Goal: Communication & Community: Connect with others

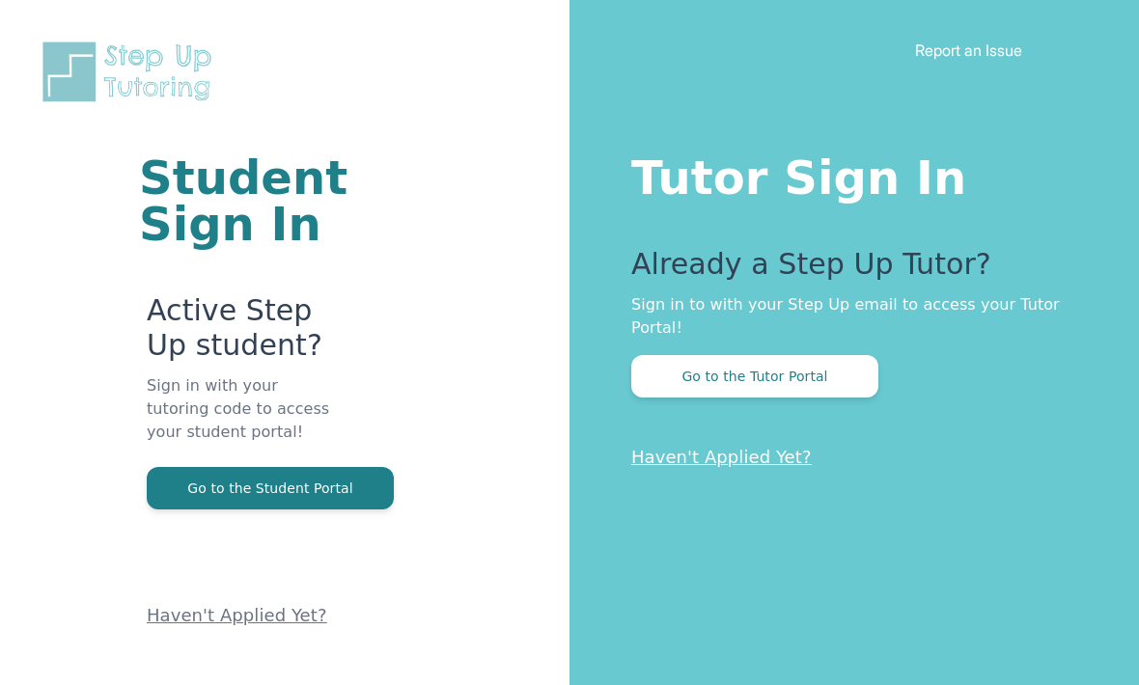
click at [823, 383] on button "Go to the Tutor Portal" at bounding box center [754, 376] width 247 height 42
click at [788, 388] on button "Go to the Tutor Portal" at bounding box center [754, 376] width 247 height 42
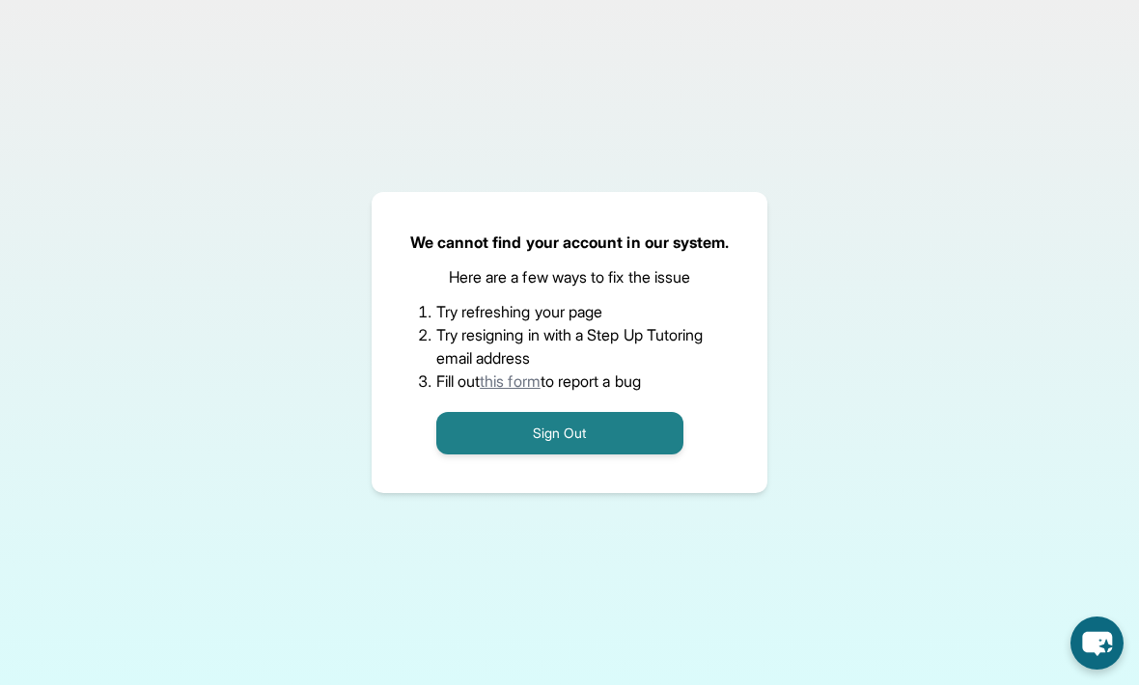
click at [652, 455] on button "Sign Out" at bounding box center [559, 433] width 247 height 42
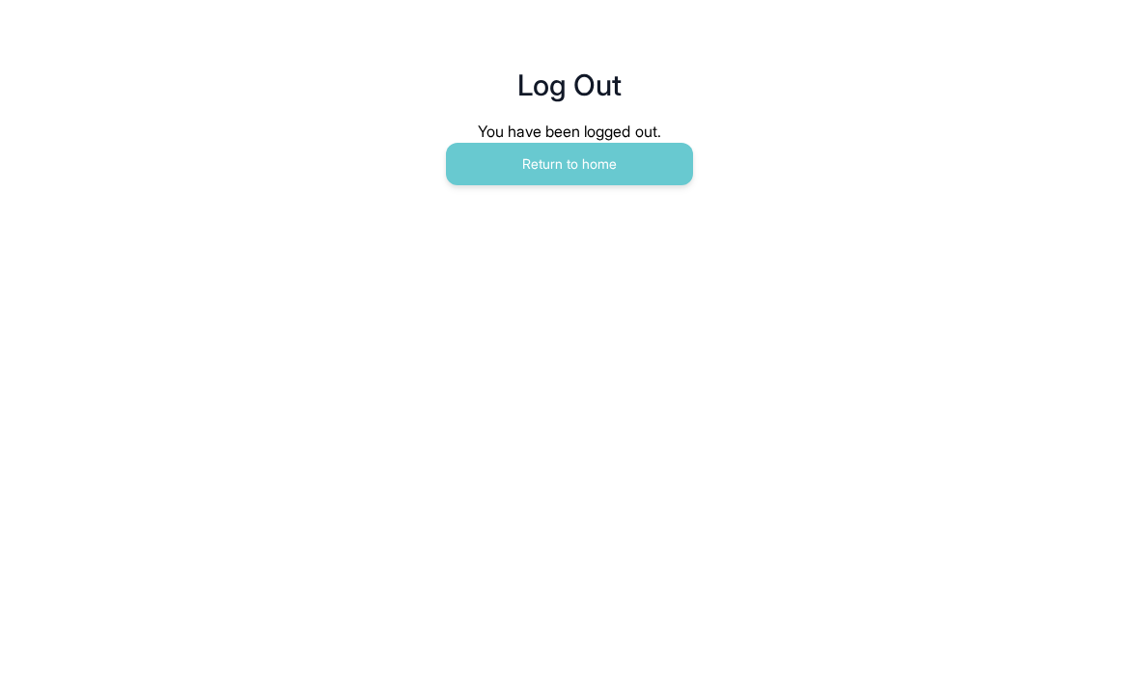
click at [656, 184] on button "Return to home" at bounding box center [569, 164] width 247 height 42
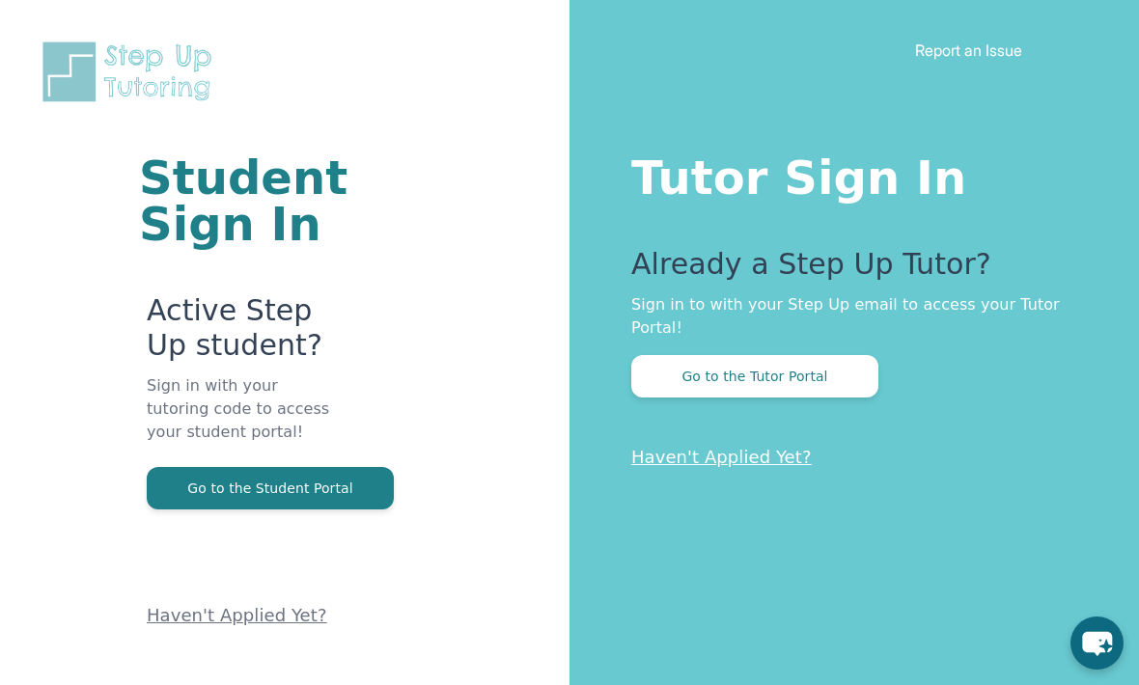
click at [812, 373] on button "Go to the Tutor Portal" at bounding box center [754, 376] width 247 height 42
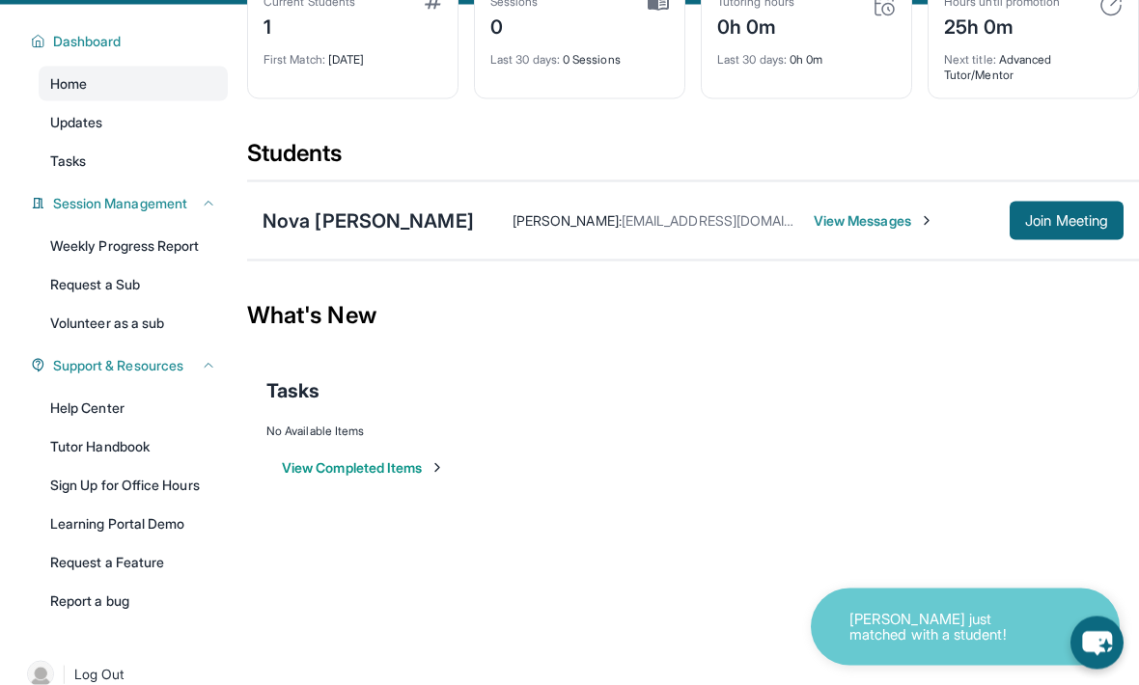
scroll to position [124, 0]
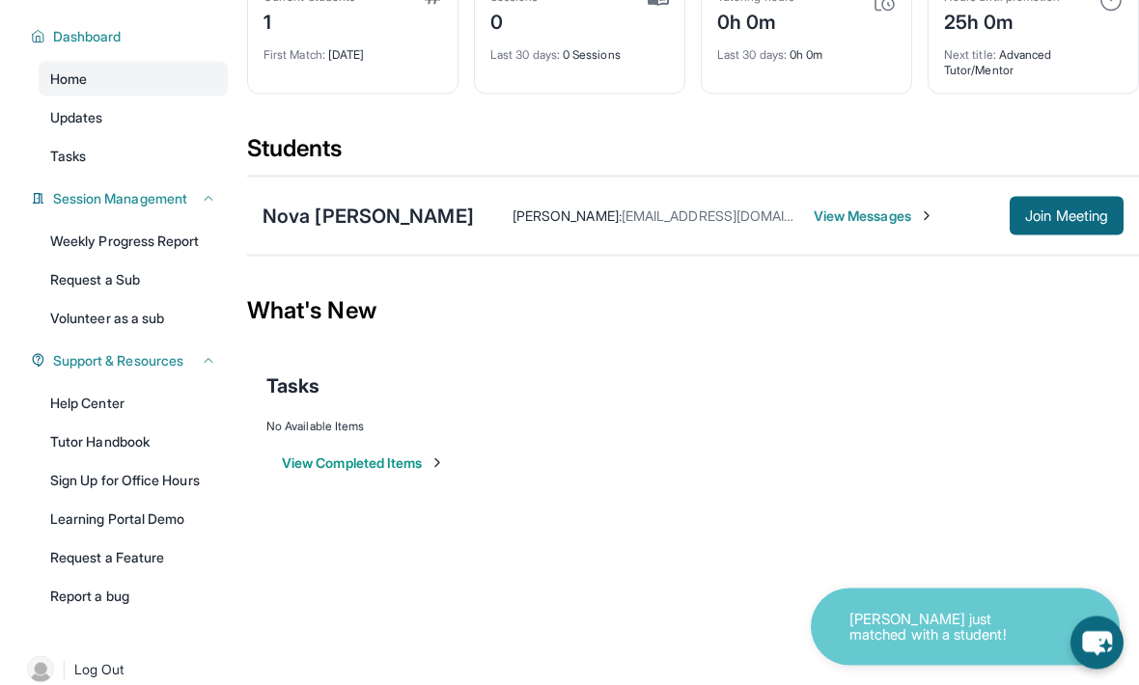
click at [966, 534] on div "Open sidebar Welcome, Isha 👋 Update Information Title: Tutor/Mentor Capacity: 1…" at bounding box center [569, 218] width 1139 height 685
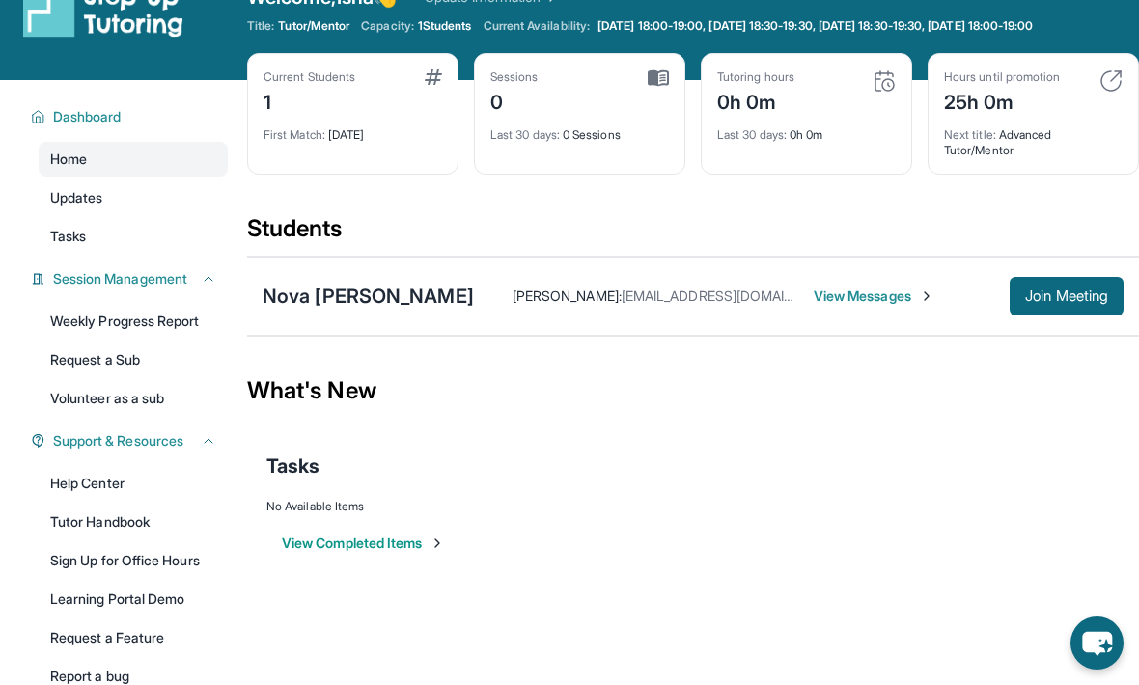
scroll to position [0, 0]
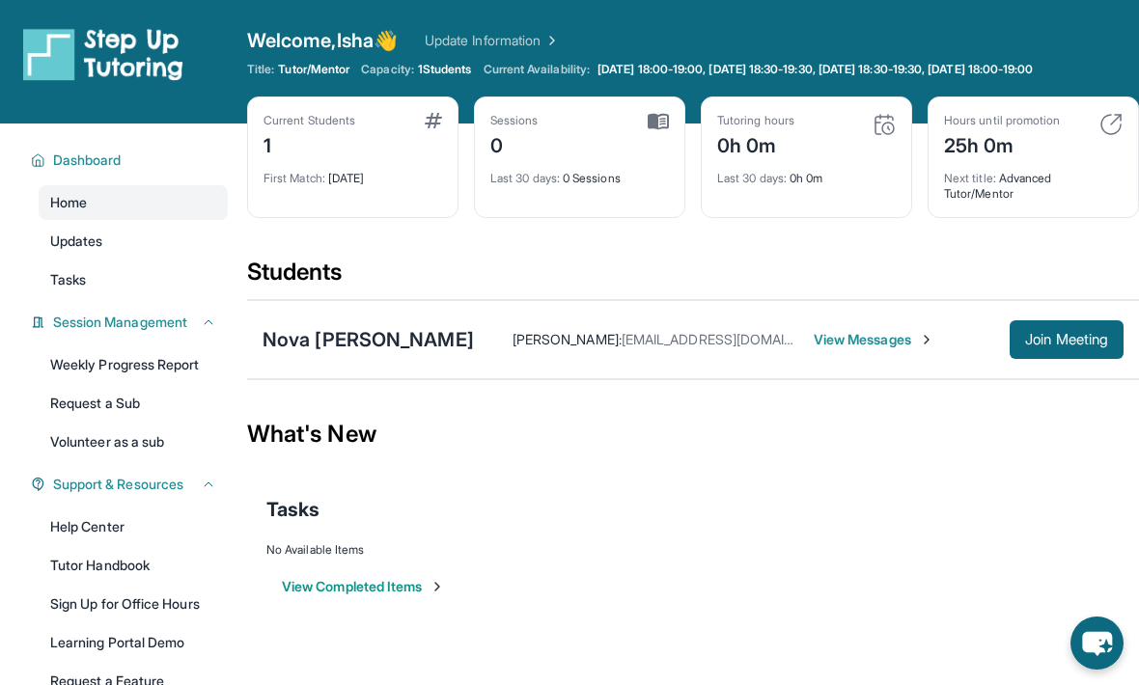
click at [1097, 334] on span "Join Meeting" at bounding box center [1066, 340] width 83 height 12
click at [1079, 355] on button "Join Meeting" at bounding box center [1066, 339] width 114 height 39
click at [1089, 342] on span "Join Meeting" at bounding box center [1066, 340] width 83 height 12
click at [1072, 345] on span "Join Meeting" at bounding box center [1066, 340] width 83 height 12
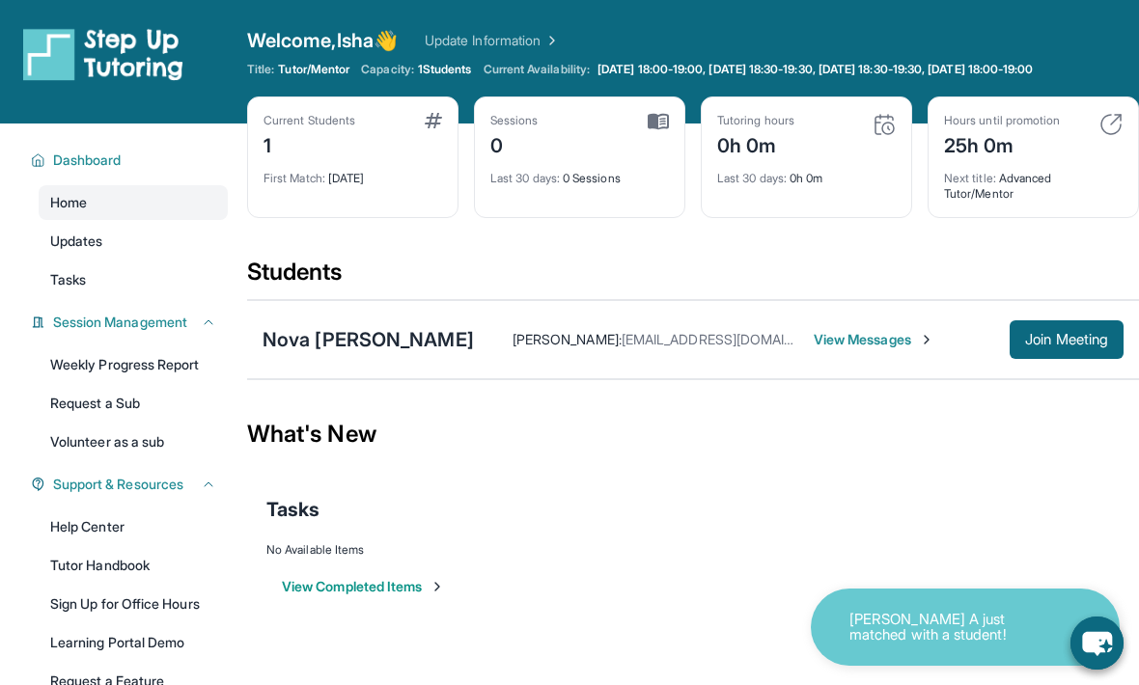
click at [1072, 349] on button "Join Meeting" at bounding box center [1066, 339] width 114 height 39
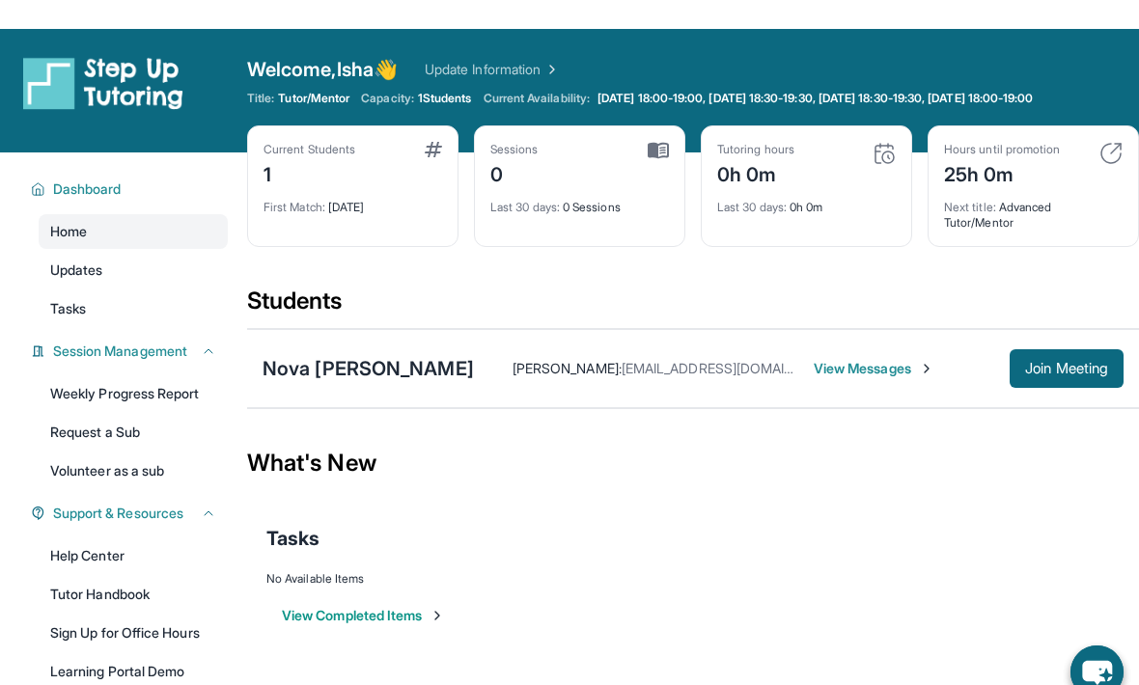
scroll to position [1, 0]
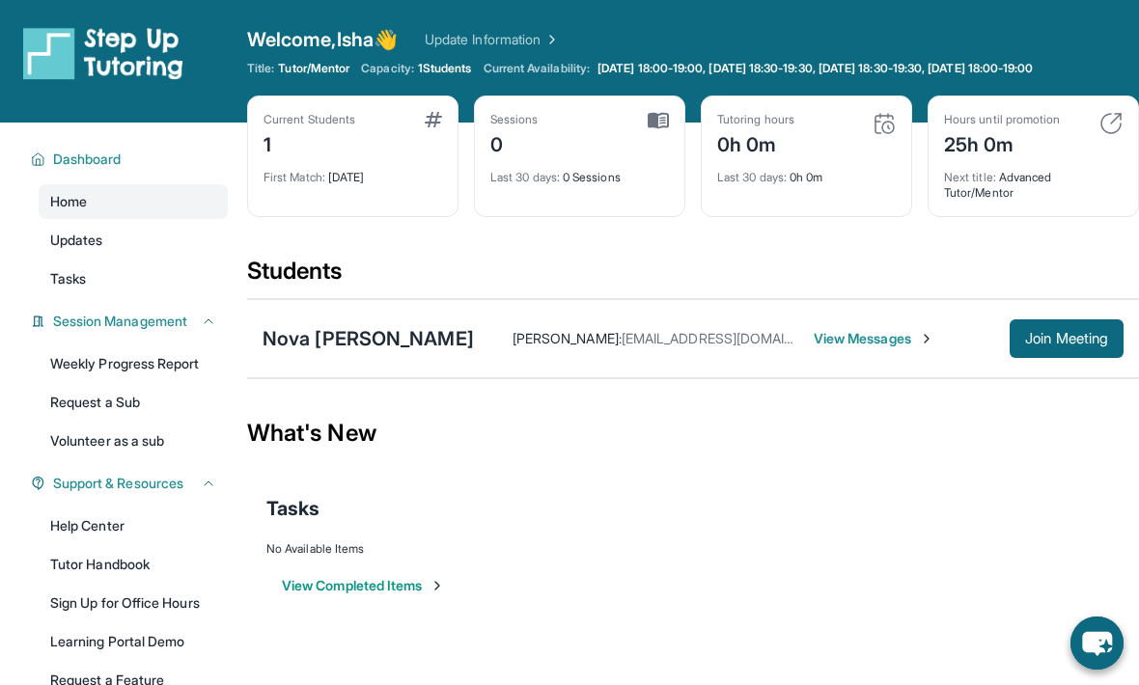
click at [838, 360] on div "Nova Rae Parker Ramona Robinson : garage94@yahoo.com View Messages Join Meeting" at bounding box center [693, 338] width 892 height 79
click at [813, 345] on span "View Messages" at bounding box center [873, 338] width 121 height 19
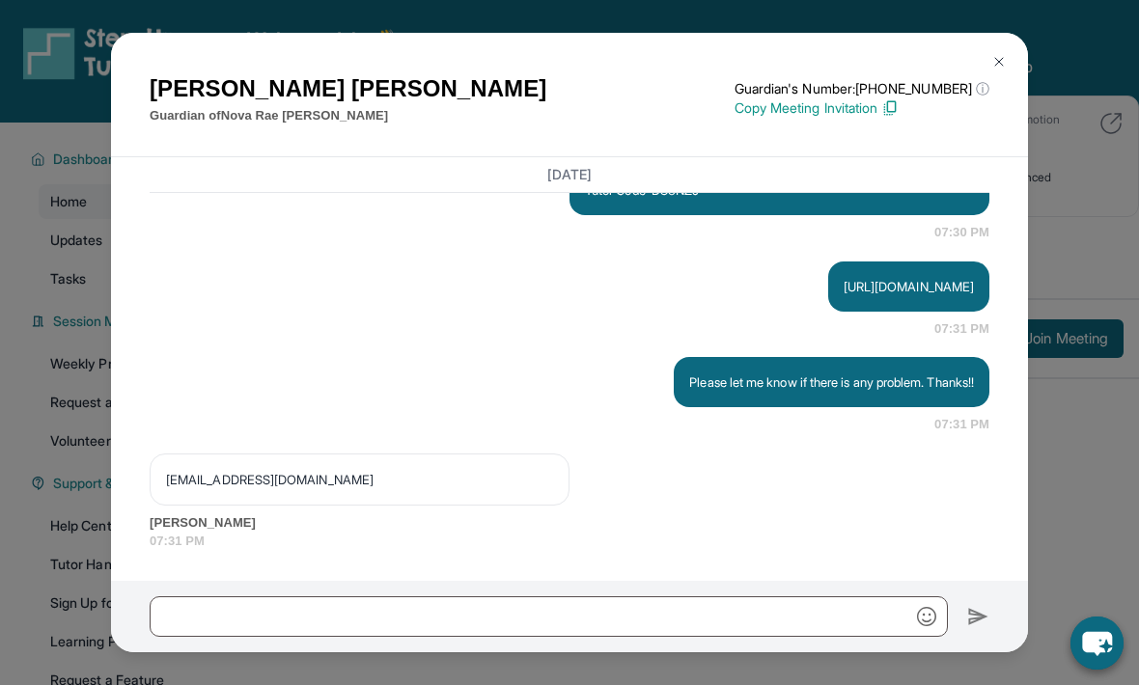
scroll to position [3576, 0]
click at [1025, 406] on div "August 26, 2025 <p>**New Step Up Tutoring Match Chat**: Hi Ramona! This is the …" at bounding box center [569, 369] width 917 height 425
click at [995, 42] on button at bounding box center [998, 61] width 39 height 39
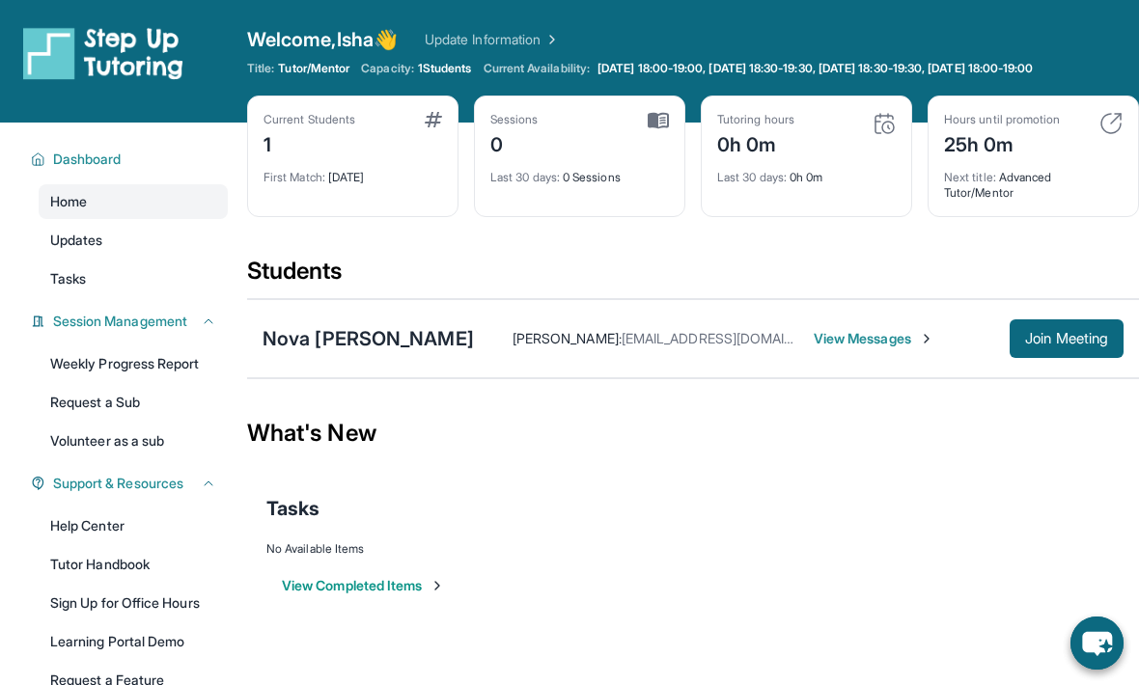
click at [1067, 348] on button "Join Meeting" at bounding box center [1066, 338] width 114 height 39
click at [873, 423] on div "What's New" at bounding box center [693, 433] width 892 height 85
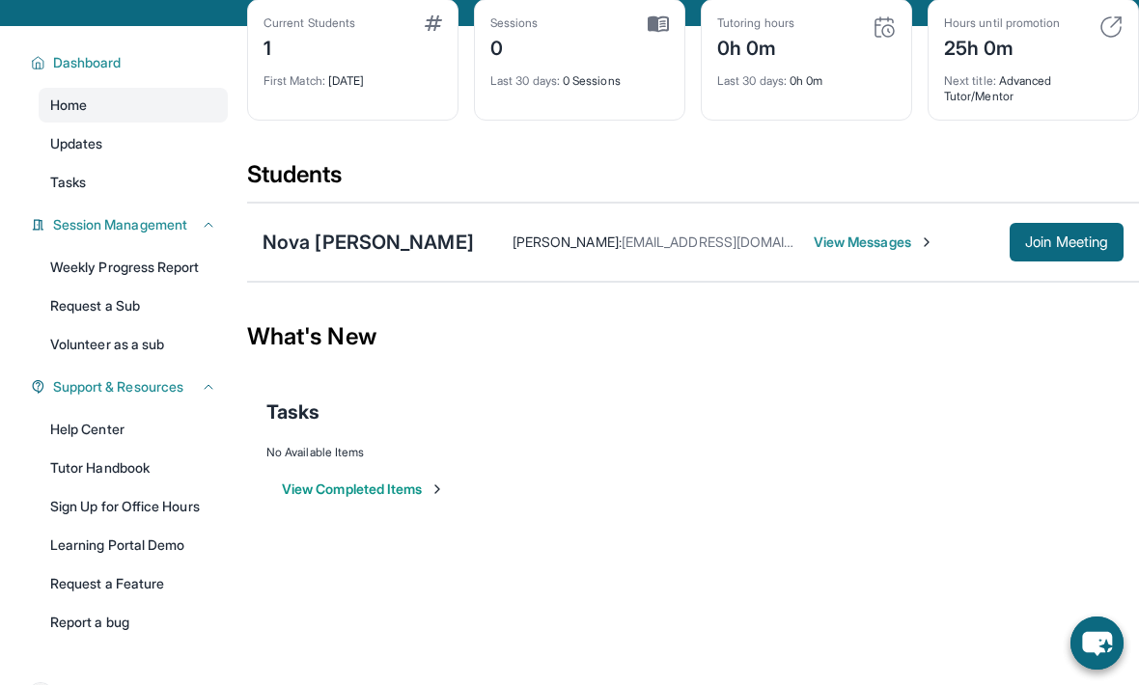
scroll to position [96, 0]
click at [1079, 260] on button "Join Meeting" at bounding box center [1066, 243] width 114 height 39
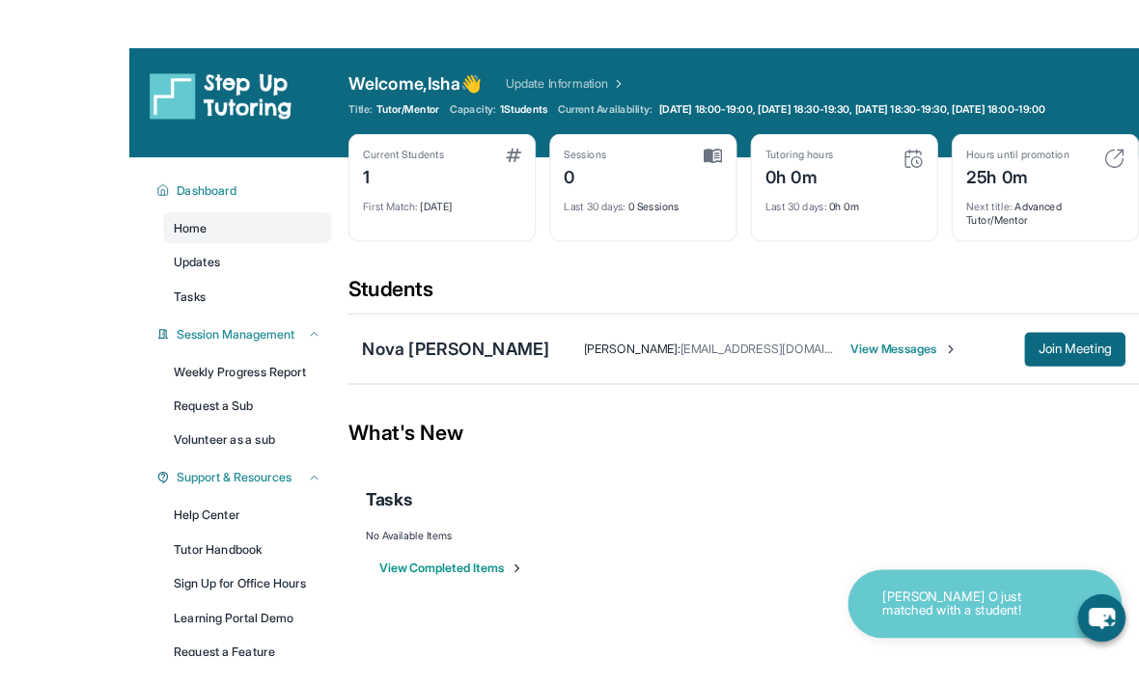
scroll to position [73, 0]
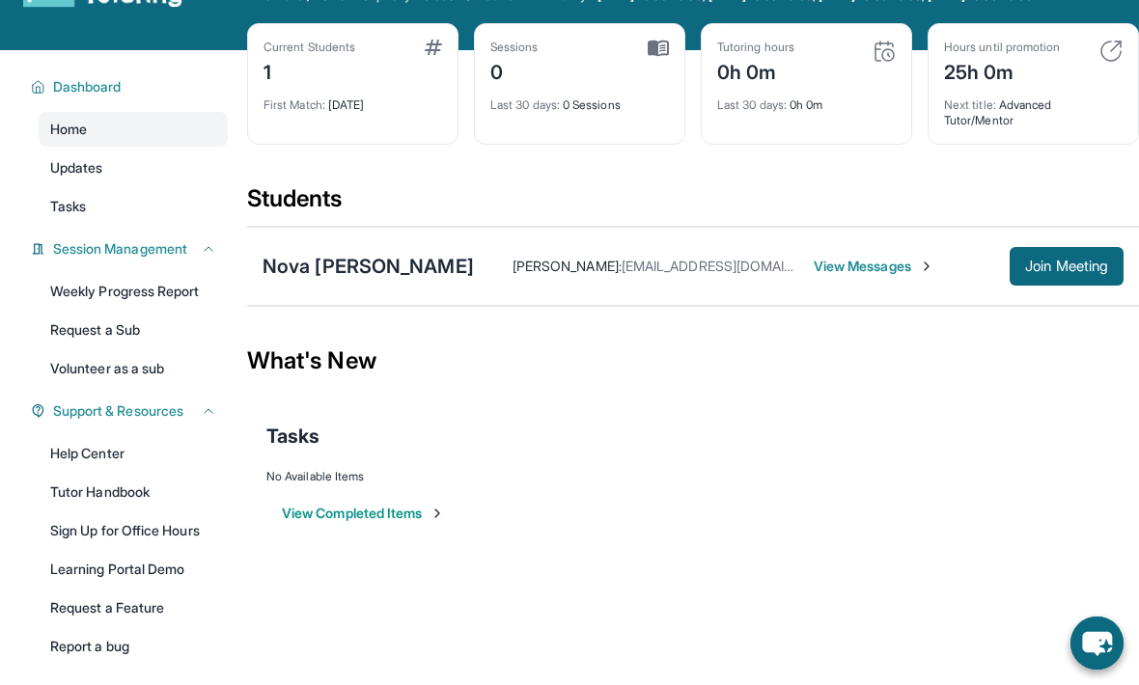
click at [1048, 282] on button "Join Meeting" at bounding box center [1066, 266] width 114 height 39
click at [1071, 261] on span "Join Meeting" at bounding box center [1066, 267] width 83 height 12
click at [889, 374] on div "What's New" at bounding box center [693, 360] width 892 height 85
click at [424, 520] on button "View Completed Items" at bounding box center [363, 513] width 163 height 19
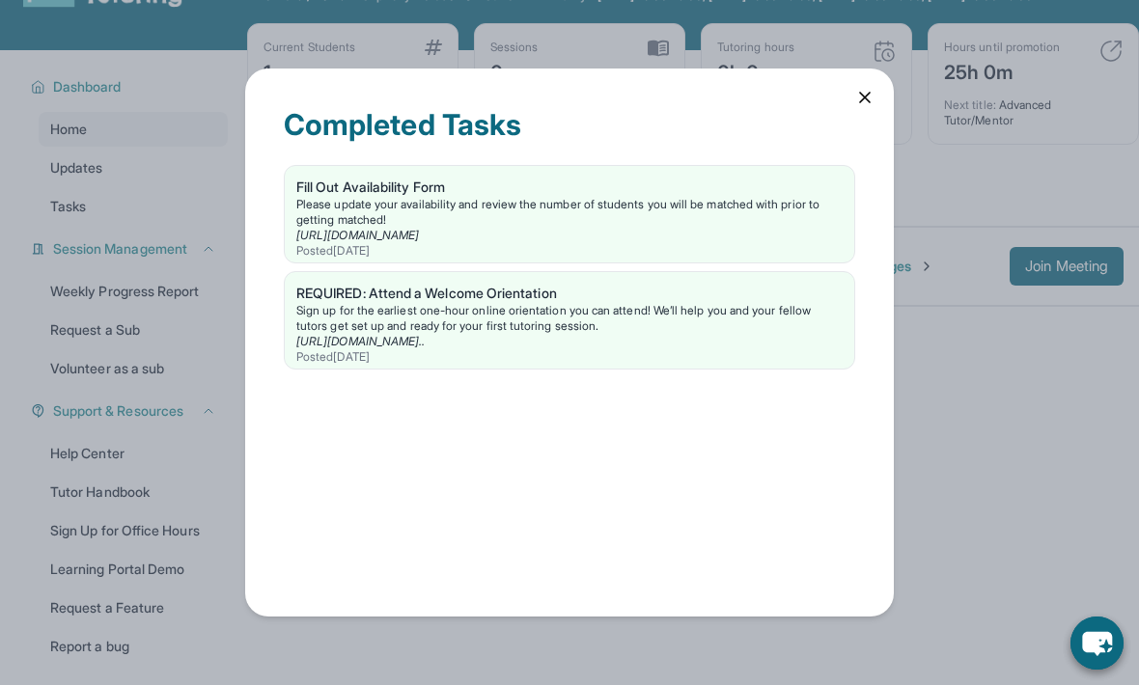
click at [854, 69] on div "Completed Tasks Fill Out Availability Form Please update your availability and …" at bounding box center [569, 343] width 648 height 548
click at [857, 88] on icon at bounding box center [864, 97] width 19 height 19
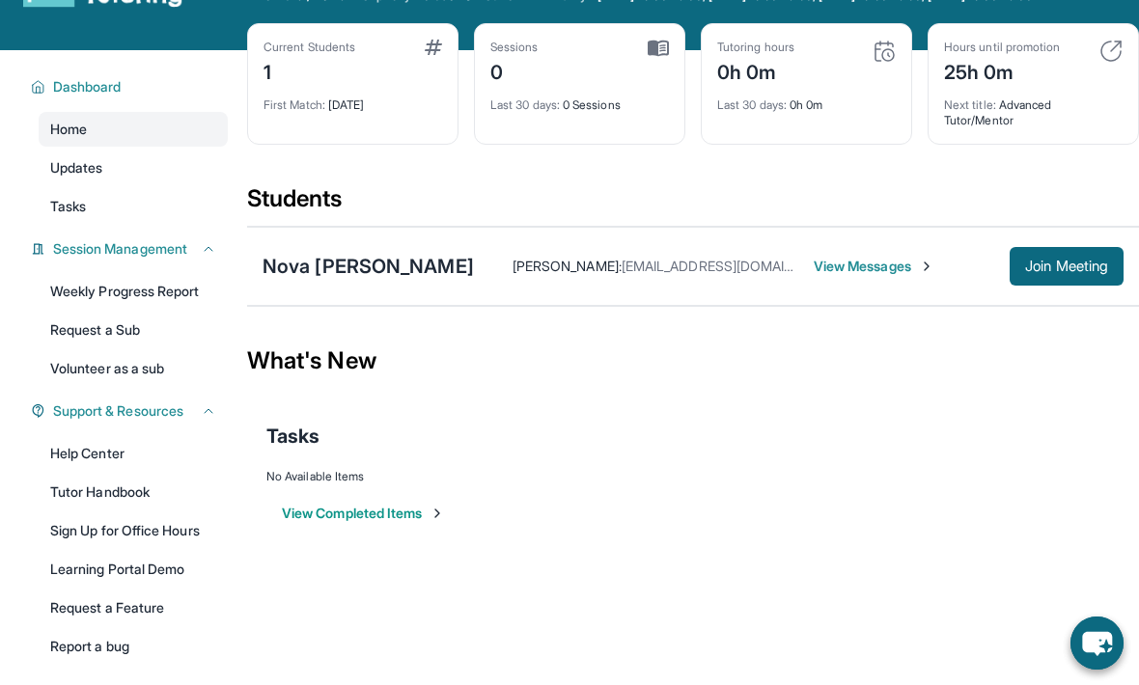
click at [1060, 261] on span "Join Meeting" at bounding box center [1066, 267] width 83 height 12
click at [1085, 270] on span "Join Meeting" at bounding box center [1066, 267] width 83 height 12
click at [1106, 648] on icon "chat-button" at bounding box center [1096, 643] width 53 height 53
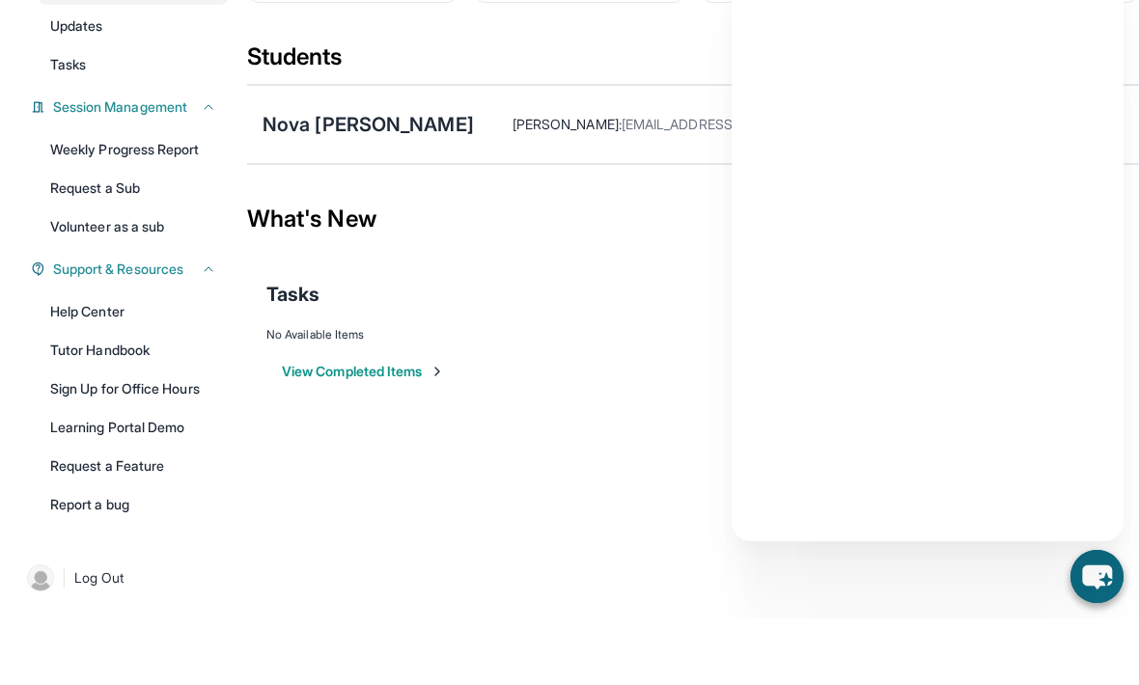
scroll to position [187, 0]
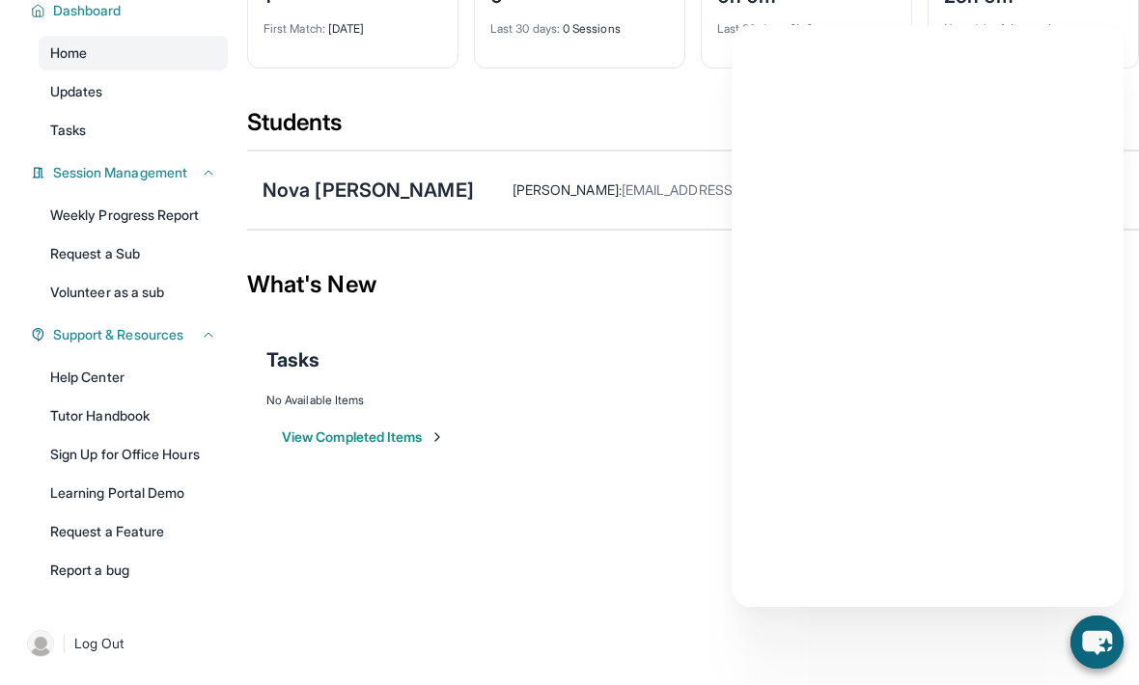
click at [639, 285] on div "What's New" at bounding box center [693, 285] width 892 height 85
click at [1091, 627] on icon "chat-button" at bounding box center [1096, 643] width 53 height 53
click at [1098, 648] on icon "chat-button" at bounding box center [1097, 644] width 32 height 26
click at [1104, 645] on icon "chat-button" at bounding box center [1096, 643] width 57 height 57
click at [1106, 647] on icon "chat-button" at bounding box center [1096, 643] width 53 height 53
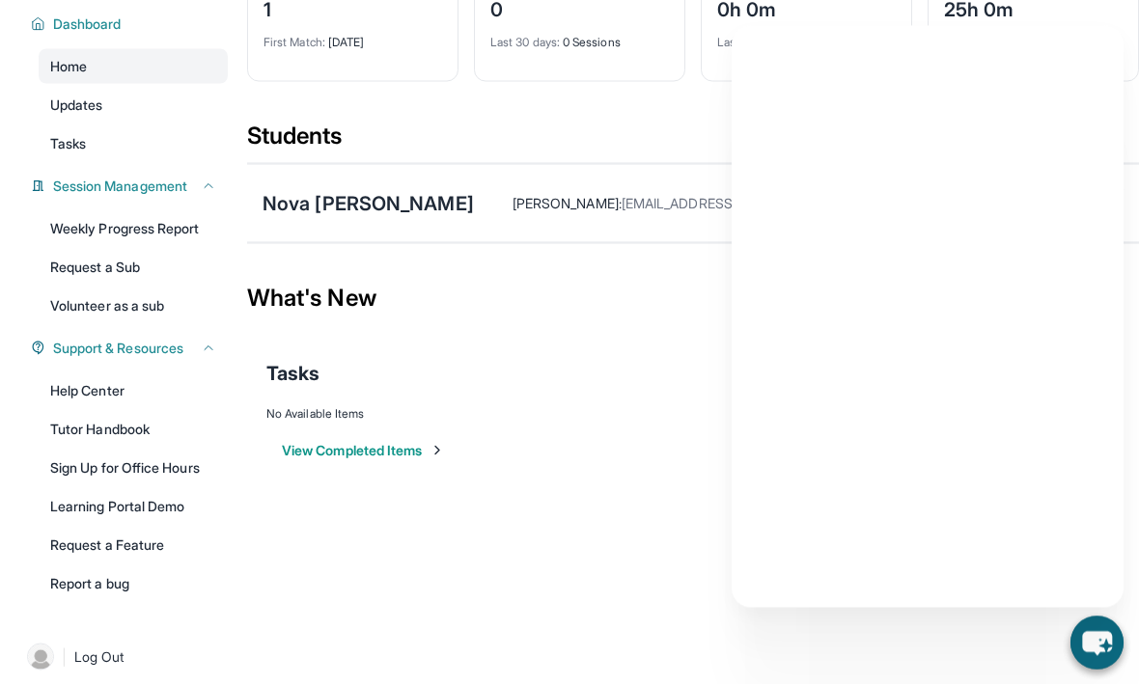
scroll to position [139, 0]
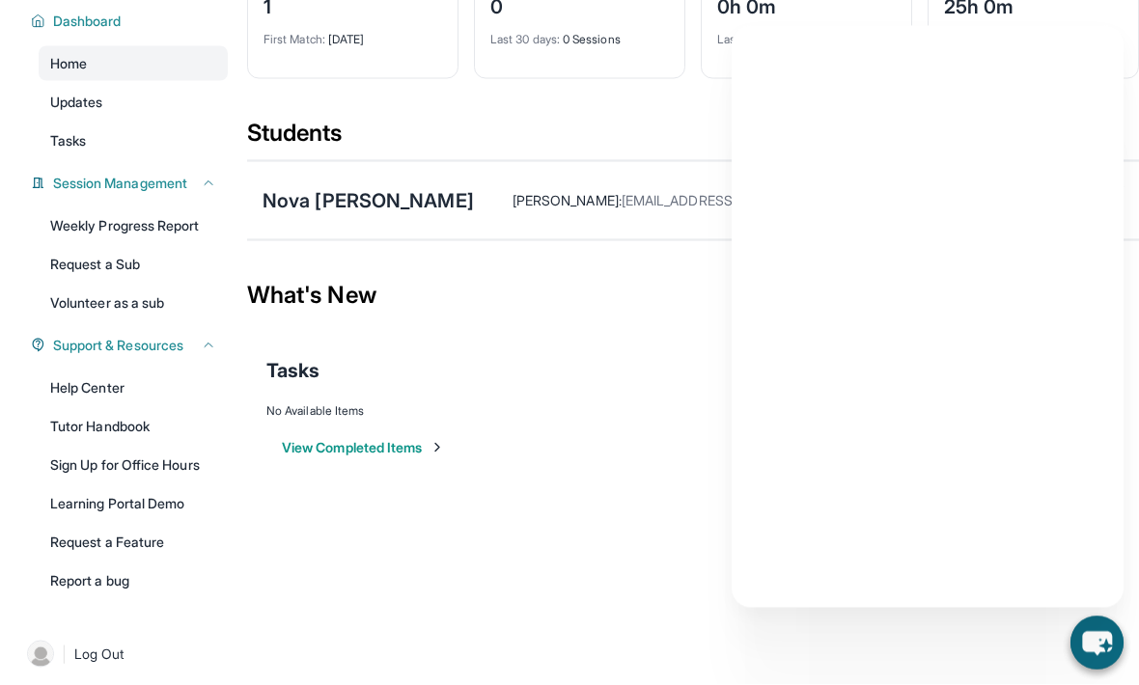
click at [596, 286] on div "What's New" at bounding box center [693, 295] width 892 height 85
click at [626, 184] on div "Ramona Robinson : garage94@yahoo.com View Messages Join Meeting" at bounding box center [798, 200] width 649 height 39
click at [625, 300] on div "What's New" at bounding box center [693, 295] width 892 height 85
click at [625, 299] on div "What's New" at bounding box center [693, 295] width 892 height 85
click at [393, 187] on div "Nova [PERSON_NAME]" at bounding box center [367, 200] width 211 height 27
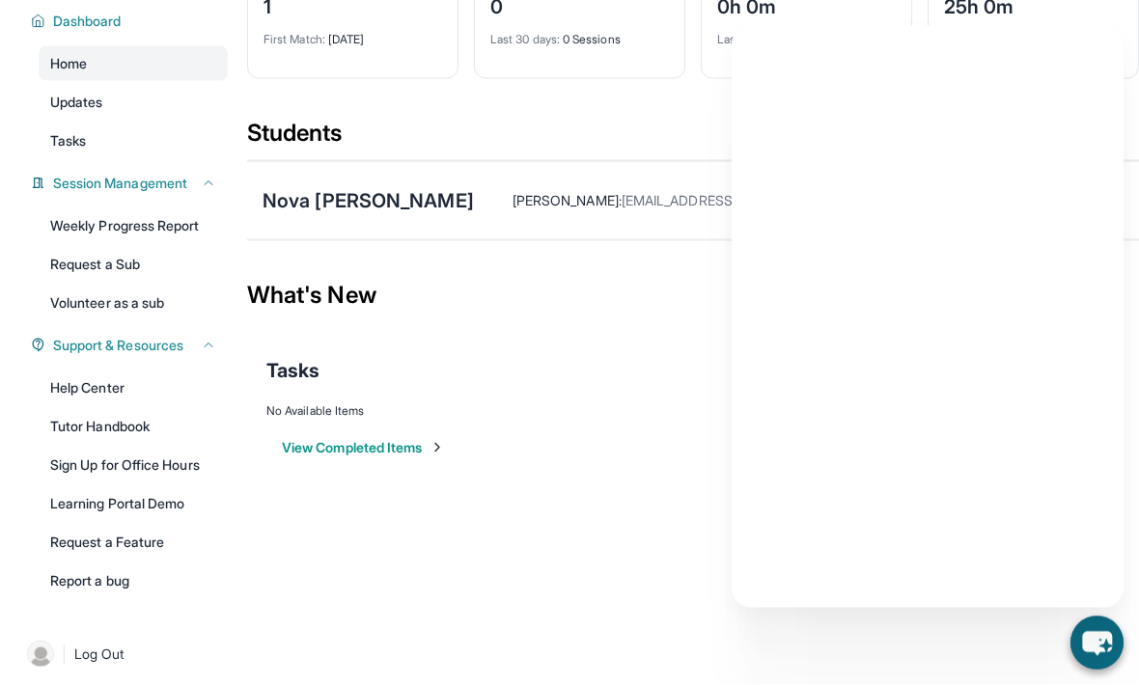
scroll to position [140, 0]
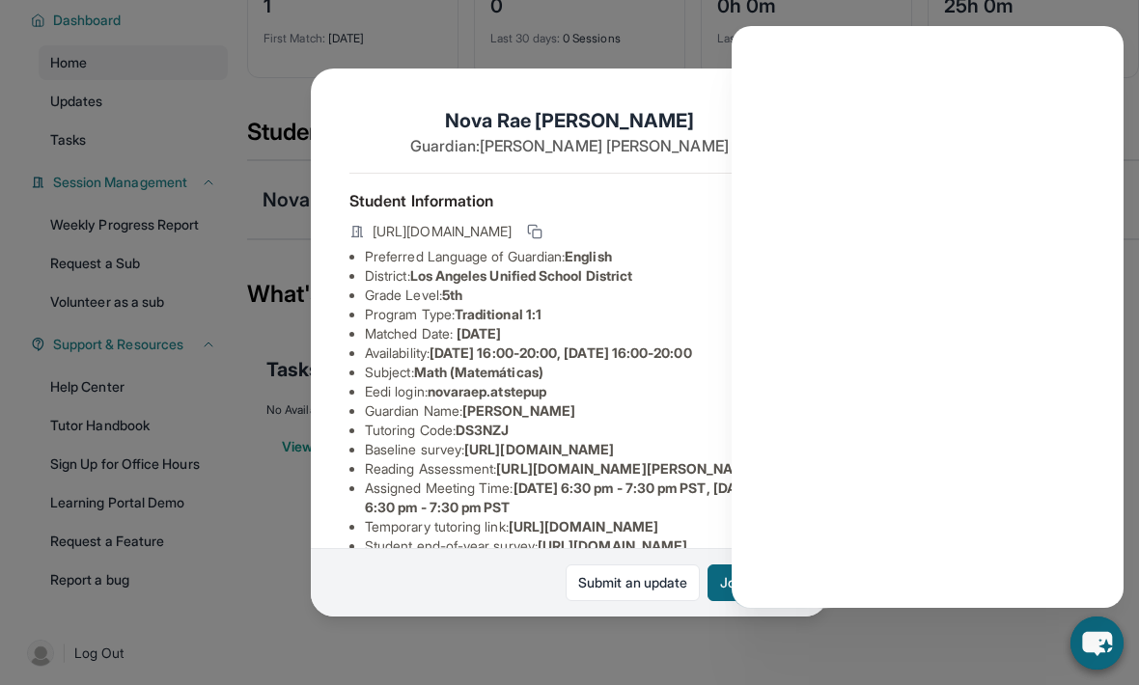
click at [722, 601] on button "Join Meeting" at bounding box center [759, 583] width 105 height 37
click at [719, 545] on div "Open sidebar Welcome, Isha 👋 Update Information Title: Tutor/Mentor Capacity: 1…" at bounding box center [569, 202] width 1139 height 685
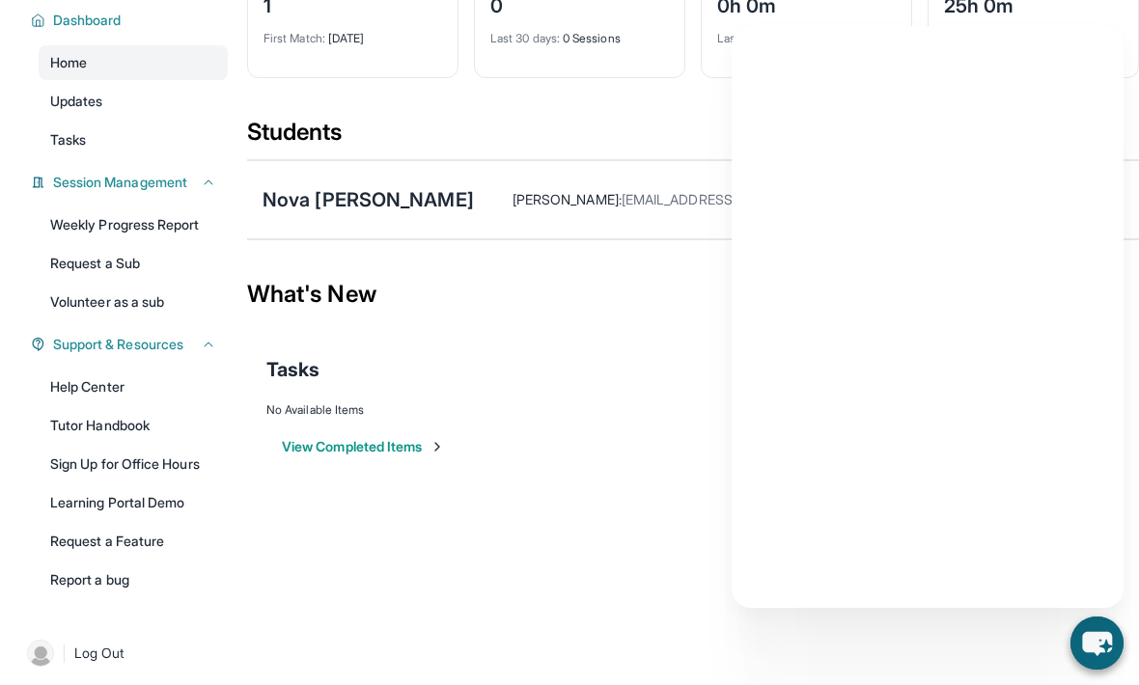
click at [1099, 638] on icon "chat-button" at bounding box center [1097, 644] width 30 height 24
click at [1100, 639] on icon "chat-button" at bounding box center [1097, 644] width 30 height 24
click at [1116, 636] on icon "chat-button" at bounding box center [1096, 643] width 57 height 57
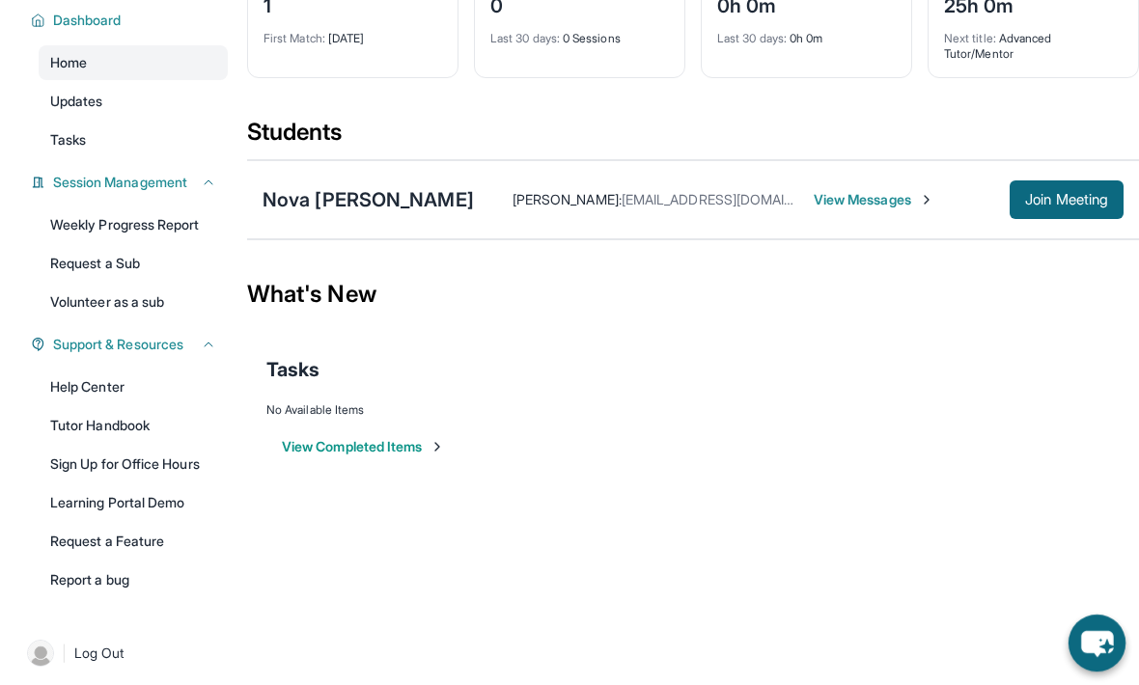
click at [1070, 186] on button "Join Meeting" at bounding box center [1066, 199] width 114 height 39
click at [1088, 195] on span "Join Meeting" at bounding box center [1066, 200] width 83 height 12
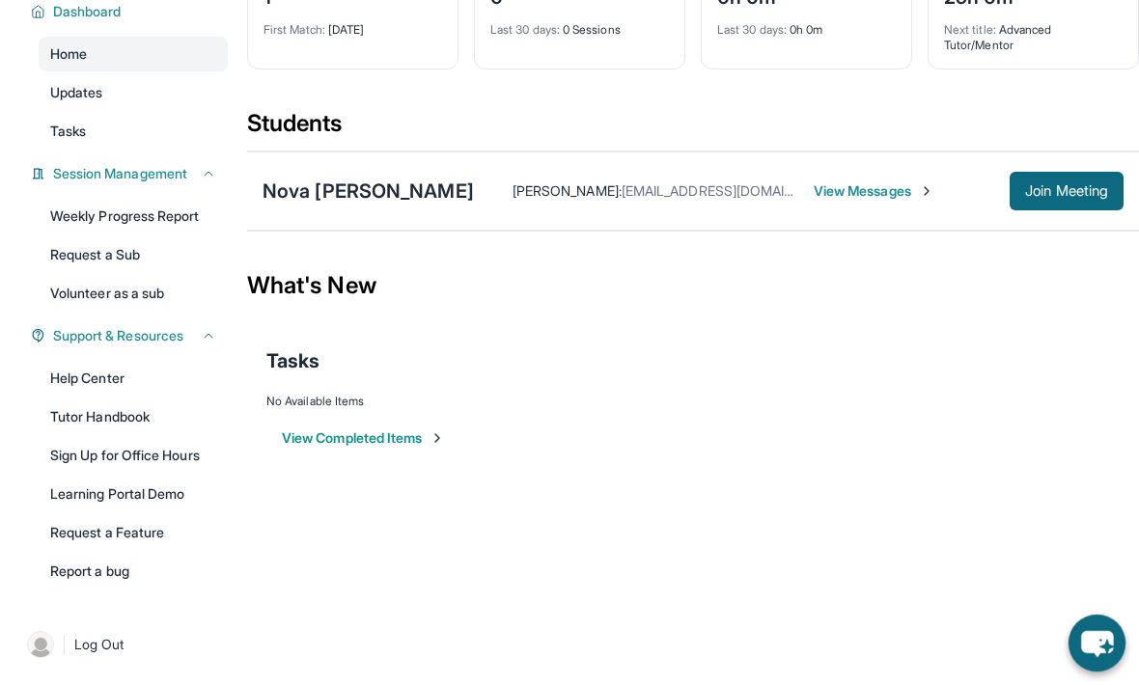
scroll to position [0, 0]
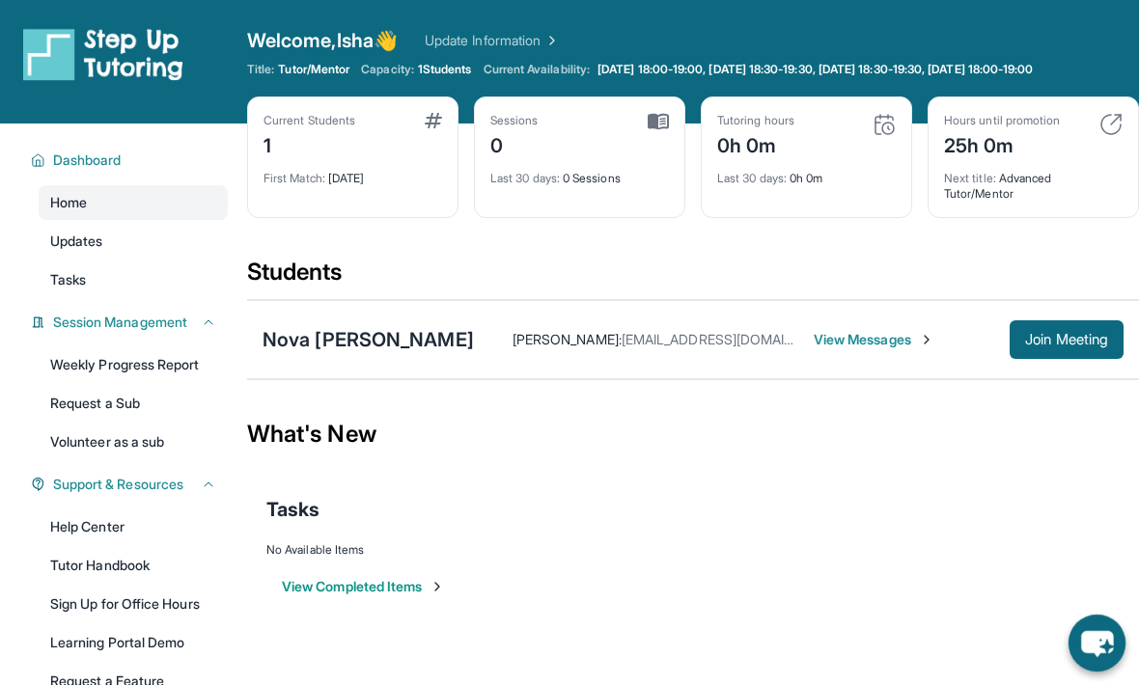
click at [1058, 340] on span "Join Meeting" at bounding box center [1066, 340] width 83 height 12
click at [408, 340] on div "Nova [PERSON_NAME]" at bounding box center [367, 339] width 211 height 27
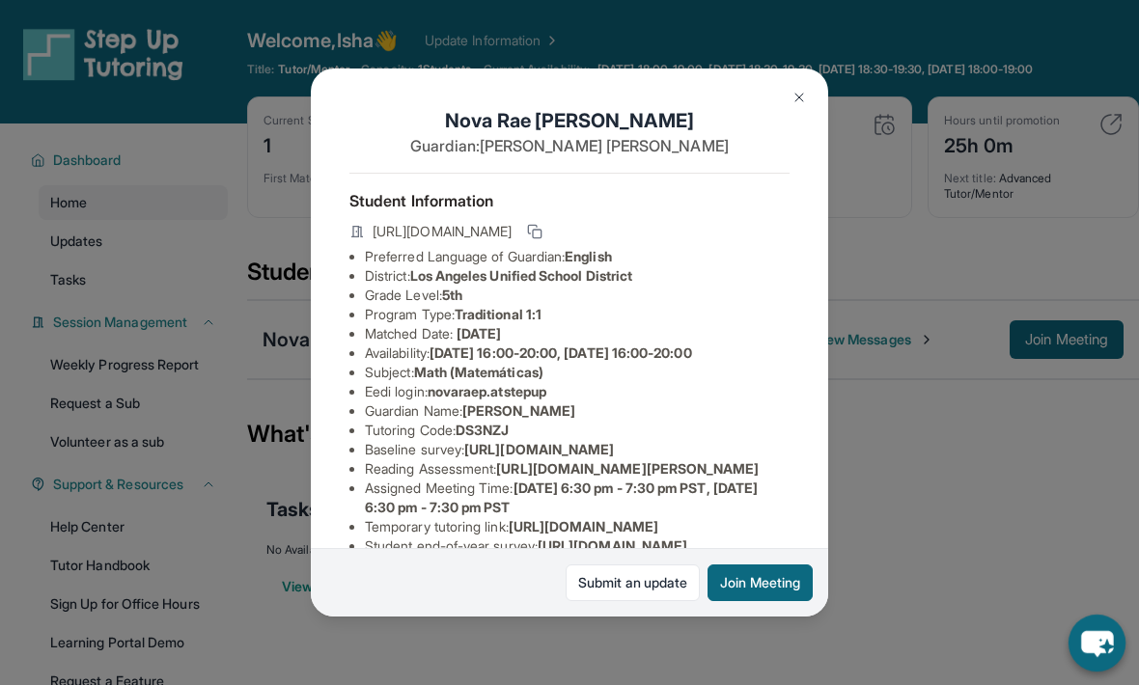
click at [766, 601] on button "Join Meeting" at bounding box center [759, 583] width 105 height 37
